Goal: Task Accomplishment & Management: Complete application form

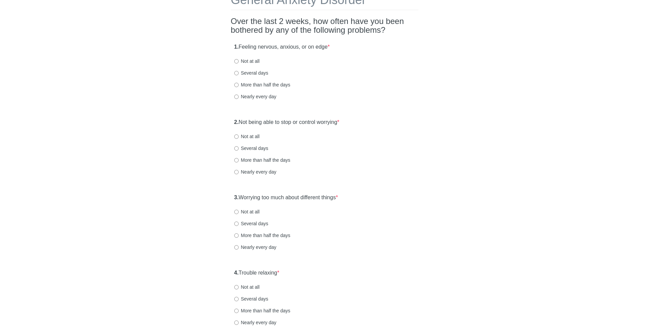
scroll to position [54, 0]
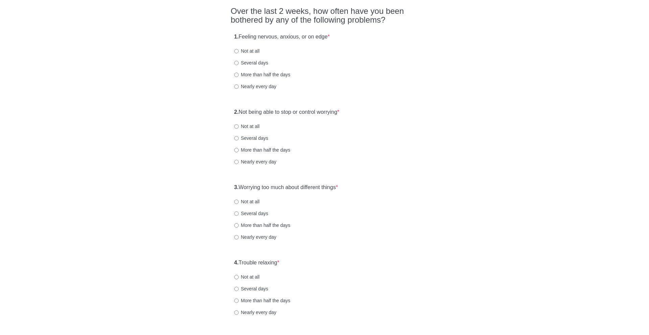
click at [234, 39] on strong "1." at bounding box center [236, 37] width 4 height 6
click at [239, 36] on strong "1." at bounding box center [236, 37] width 4 height 6
drag, startPoint x: 239, startPoint y: 36, endPoint x: 374, endPoint y: 37, distance: 134.9
click at [374, 37] on div "1. Feeling nervous, anxious, or on edge * Not at all Several days More than hal…" at bounding box center [325, 65] width 188 height 70
click at [244, 85] on label "Nearly every day" at bounding box center [255, 86] width 42 height 7
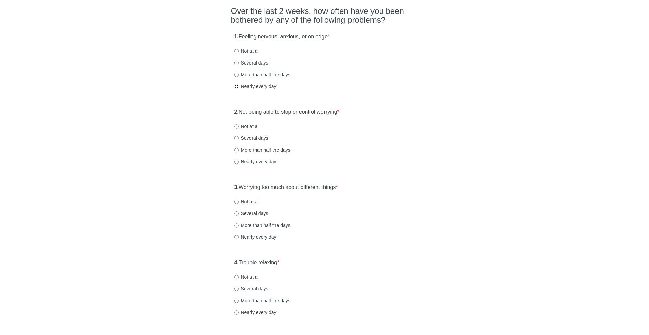
click at [239, 85] on input "Nearly every day" at bounding box center [236, 87] width 4 height 4
radio input "true"
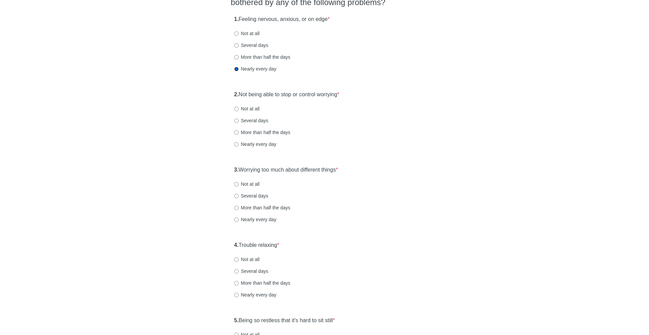
scroll to position [79, 0]
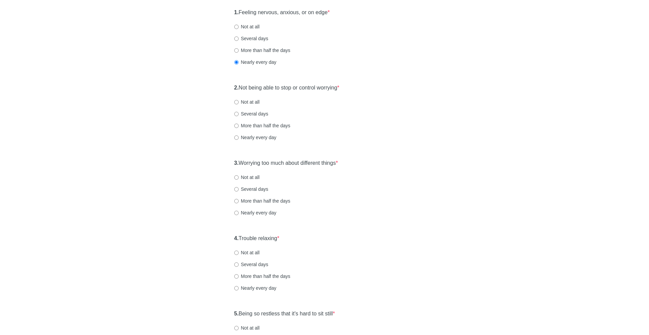
click at [241, 88] on label "2. Not being able to stop or control worrying *" at bounding box center [286, 88] width 105 height 8
drag, startPoint x: 241, startPoint y: 88, endPoint x: 367, endPoint y: 88, distance: 126.1
click at [367, 88] on div "2. Not being able to stop or control worrying * Not at all Several days More th…" at bounding box center [325, 116] width 188 height 70
click at [248, 138] on label "Nearly every day" at bounding box center [255, 137] width 42 height 7
click at [239, 138] on input "Nearly every day" at bounding box center [236, 138] width 4 height 4
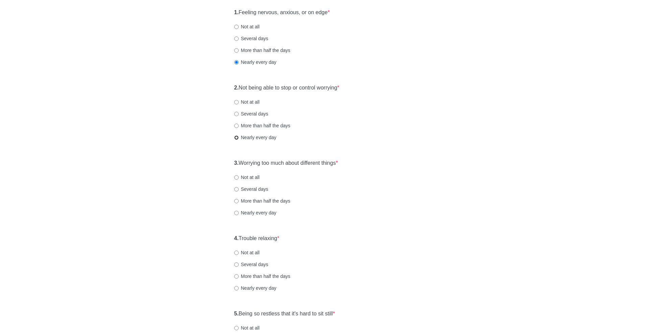
radio input "true"
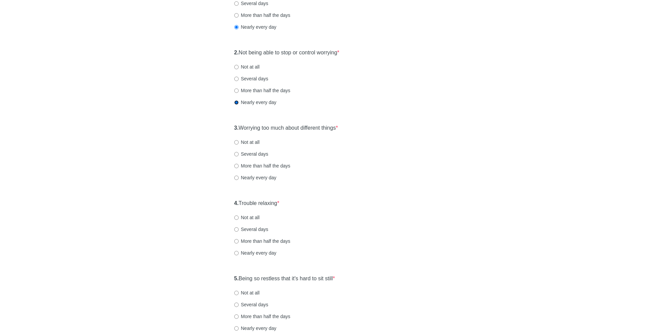
scroll to position [114, 0]
drag, startPoint x: 241, startPoint y: 128, endPoint x: 351, endPoint y: 129, distance: 109.9
click at [351, 129] on div "3. Worrying too much about different things * Not at all Several days More than…" at bounding box center [325, 156] width 188 height 70
click at [257, 177] on label "Nearly every day" at bounding box center [255, 177] width 42 height 7
click at [239, 177] on input "Nearly every day" at bounding box center [236, 178] width 4 height 4
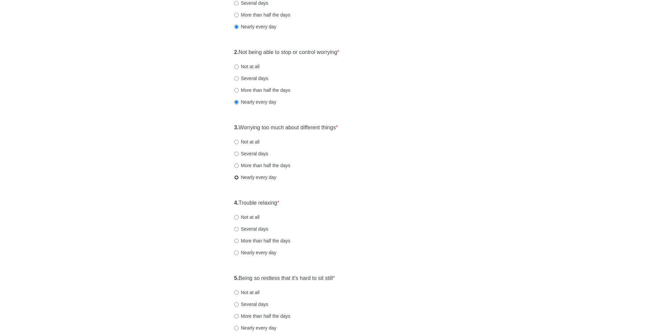
radio input "true"
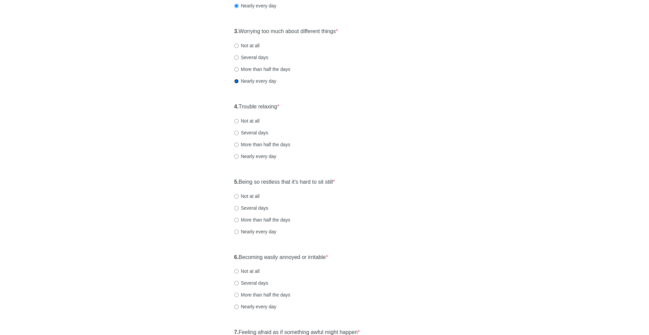
scroll to position [211, 0]
drag, startPoint x: 241, startPoint y: 107, endPoint x: 314, endPoint y: 107, distance: 72.7
click at [314, 107] on div "4. Trouble relaxing * Not at all Several days More than half the days Nearly ev…" at bounding box center [325, 134] width 188 height 70
click at [263, 133] on label "Several days" at bounding box center [251, 132] width 34 height 7
click at [239, 133] on input "Several days" at bounding box center [236, 132] width 4 height 4
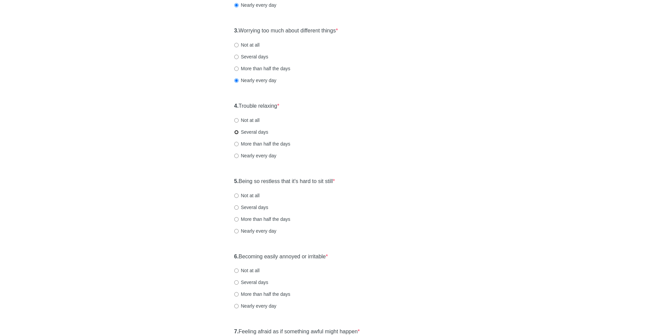
radio input "true"
drag, startPoint x: 250, startPoint y: 180, endPoint x: 350, endPoint y: 179, distance: 100.4
click at [350, 179] on div "5. Being so restless that it's hard to sit still * Not at all Several days More…" at bounding box center [325, 210] width 188 height 70
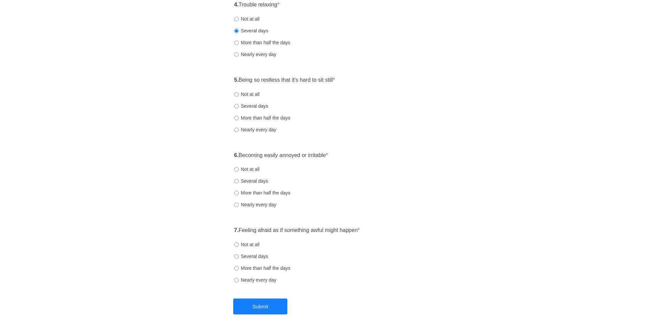
scroll to position [314, 0]
click at [256, 105] on label "Several days" at bounding box center [251, 105] width 34 height 7
click at [239, 105] on input "Several days" at bounding box center [236, 105] width 4 height 4
radio input "true"
click at [242, 155] on label "6. Becoming easily annoyed or irritable *" at bounding box center [281, 155] width 94 height 8
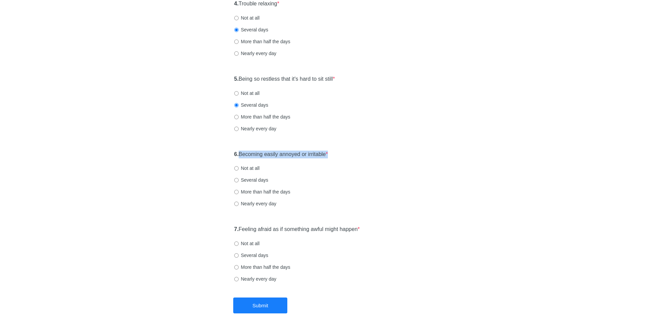
drag, startPoint x: 242, startPoint y: 155, endPoint x: 403, endPoint y: 155, distance: 161.0
click at [403, 155] on div "6. Becoming easily annoyed or irritable * Not at all Several days More than hal…" at bounding box center [325, 182] width 188 height 70
click at [250, 168] on label "Not at all" at bounding box center [246, 168] width 25 height 7
click at [239, 168] on input "Not at all" at bounding box center [236, 168] width 4 height 4
radio input "true"
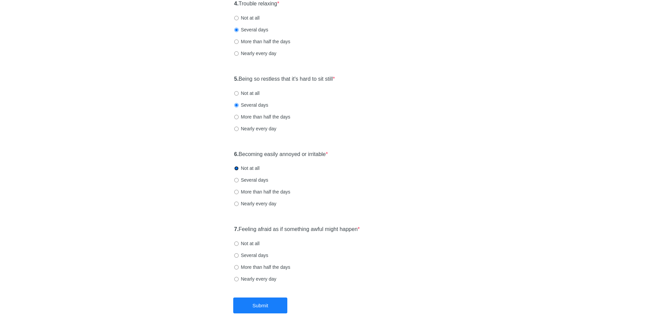
scroll to position [333, 0]
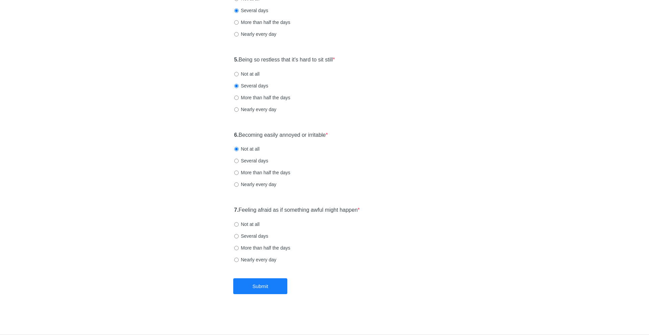
drag, startPoint x: 256, startPoint y: 211, endPoint x: 392, endPoint y: 212, distance: 136.3
click at [392, 212] on div "7. Feeling afraid as if something awful might happen * Not at all Several days …" at bounding box center [325, 238] width 188 height 70
click at [260, 259] on label "Nearly every day" at bounding box center [255, 260] width 42 height 7
click at [239, 259] on input "Nearly every day" at bounding box center [236, 260] width 4 height 4
radio input "true"
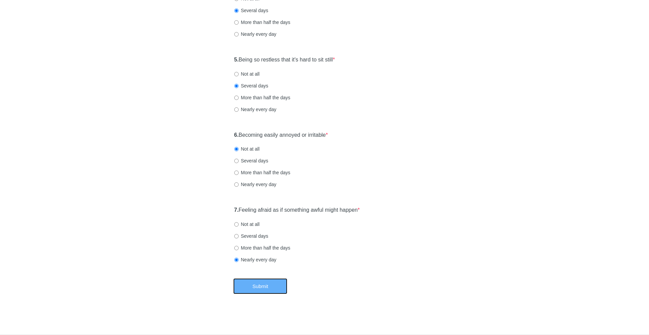
click at [260, 286] on button "Submit" at bounding box center [260, 287] width 54 height 16
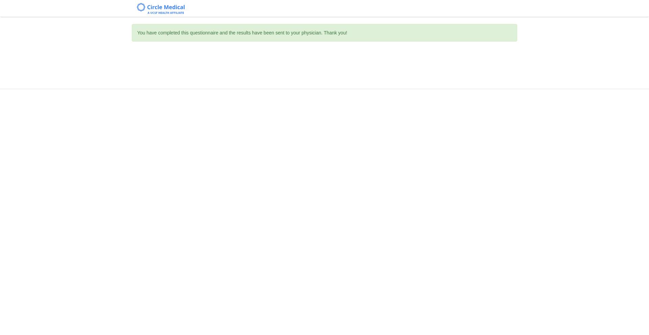
scroll to position [0, 0]
